Goal: Information Seeking & Learning: Learn about a topic

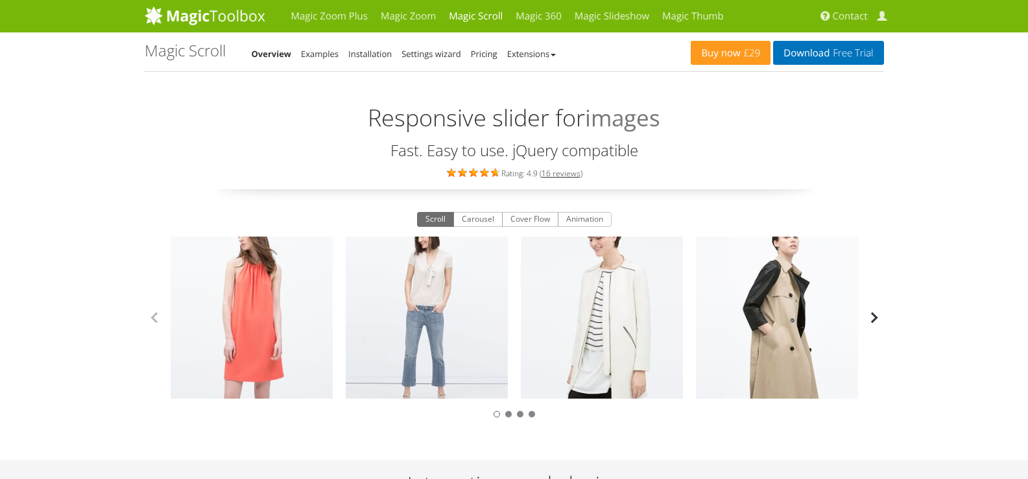
click at [880, 320] on button "button" at bounding box center [874, 317] width 19 height 19
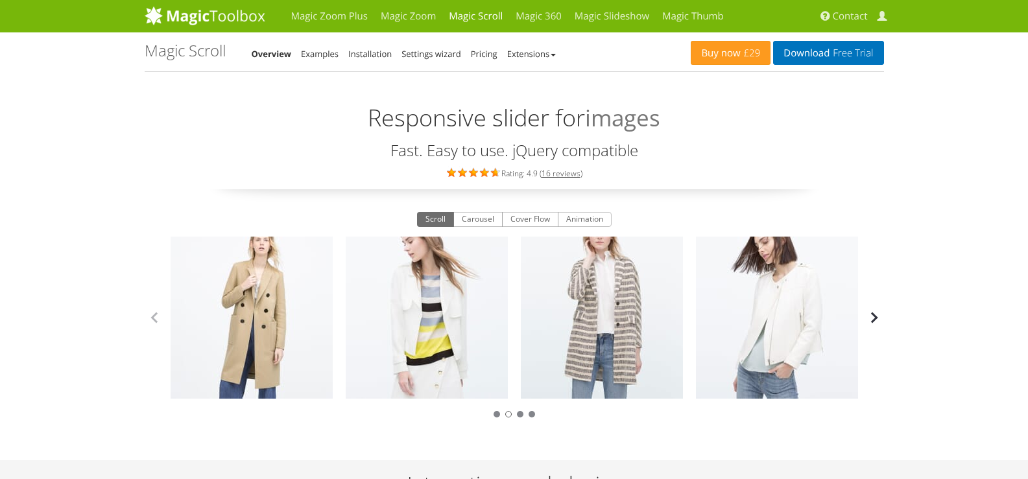
click at [880, 320] on button "button" at bounding box center [874, 317] width 19 height 19
click at [551, 56] on link "Extensions" at bounding box center [531, 54] width 49 height 12
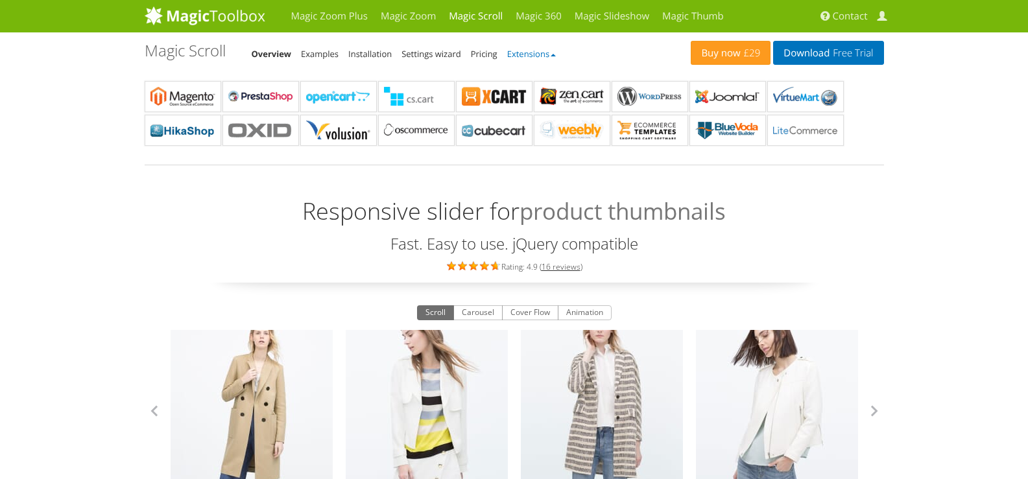
click at [554, 55] on link "Extensions" at bounding box center [531, 54] width 49 height 12
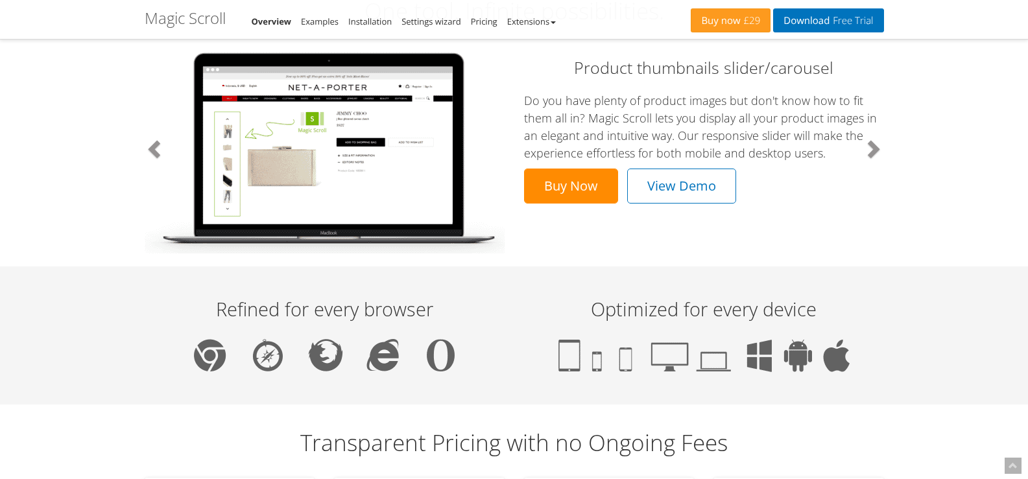
scroll to position [701, 0]
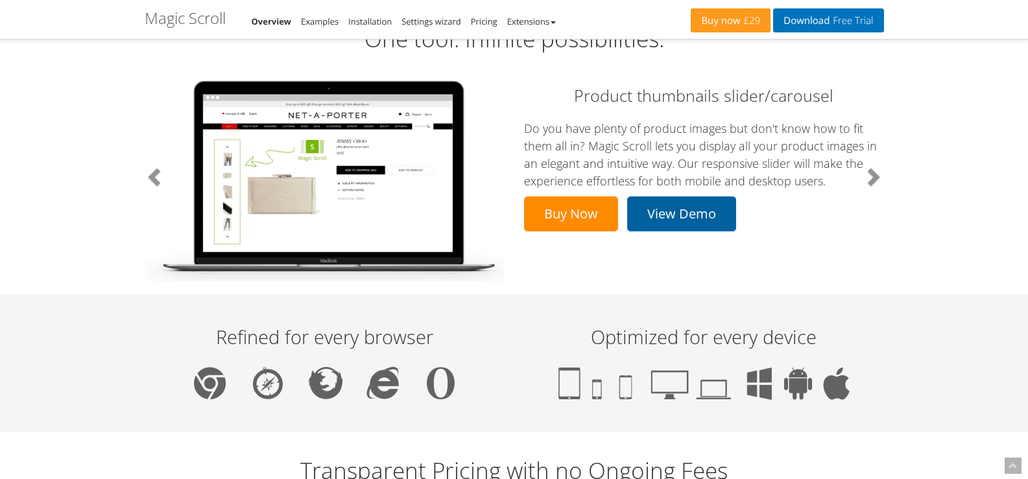
click at [677, 221] on link "View Demo" at bounding box center [681, 214] width 109 height 35
